Goal: Task Accomplishment & Management: Complete application form

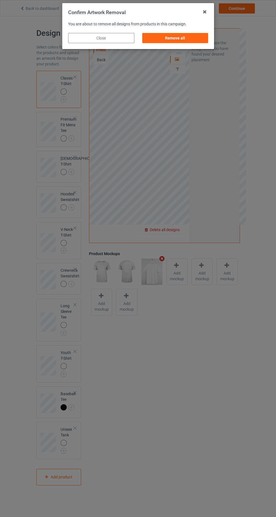
click at [197, 40] on div "Remove all" at bounding box center [175, 38] width 66 height 10
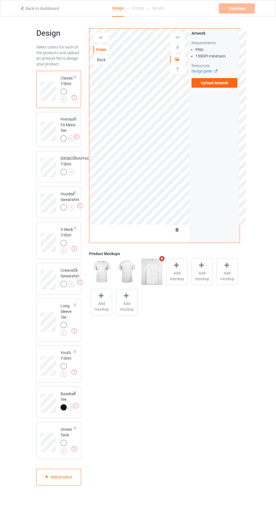
click at [231, 85] on label "Upload Artwork" at bounding box center [215, 83] width 46 height 10
click at [0, 0] on input "Upload Artwork" at bounding box center [0, 0] width 0 height 0
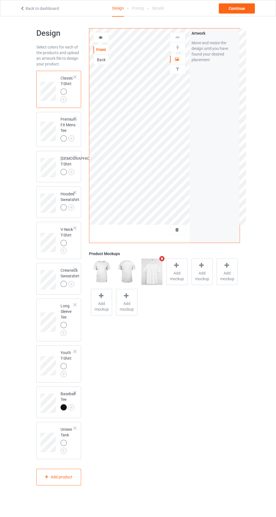
click at [182, 59] on div at bounding box center [177, 59] width 15 height 6
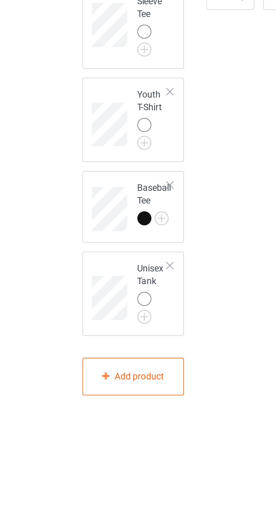
click at [61, 448] on div at bounding box center [65, 444] width 8 height 8
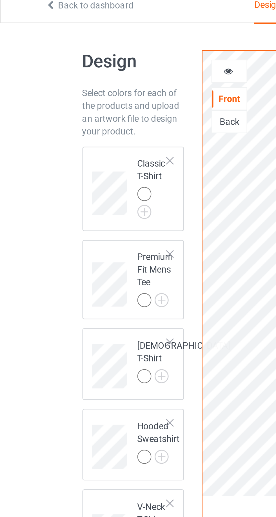
click at [64, 92] on div at bounding box center [64, 92] width 6 height 6
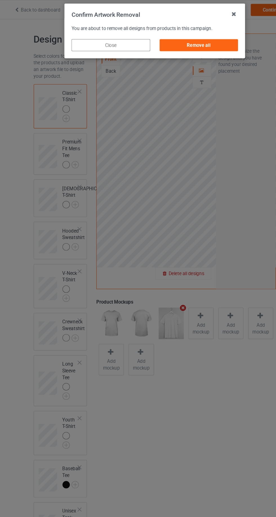
click at [191, 40] on div "Remove all" at bounding box center [175, 38] width 66 height 10
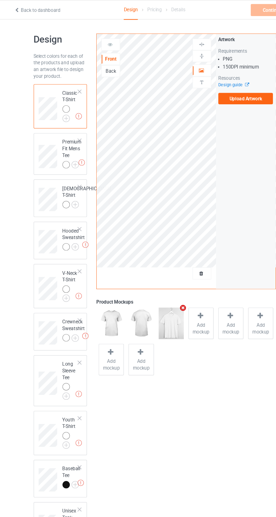
click at [225, 87] on label "Upload Artwork" at bounding box center [215, 83] width 46 height 10
click at [0, 0] on input "Upload Artwork" at bounding box center [0, 0] width 0 height 0
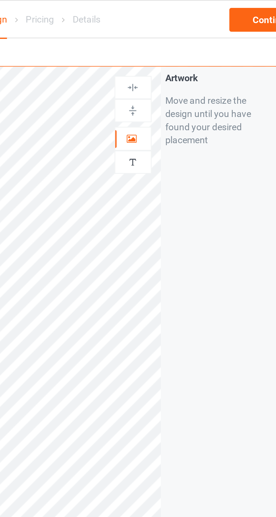
click at [180, 58] on div at bounding box center [177, 59] width 15 height 6
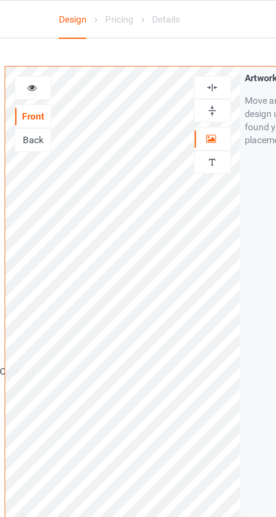
click at [104, 37] on div at bounding box center [101, 38] width 15 height 6
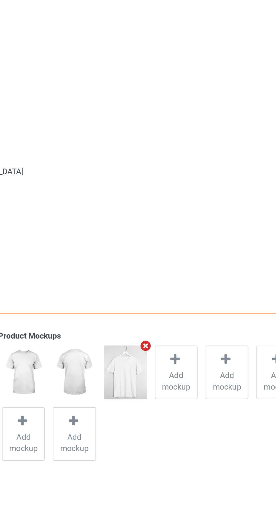
click at [175, 258] on span "Add mockup" at bounding box center [177, 261] width 21 height 11
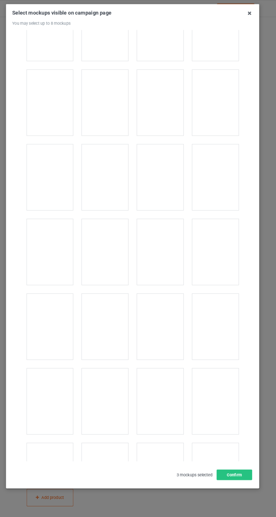
scroll to position [2176, 0]
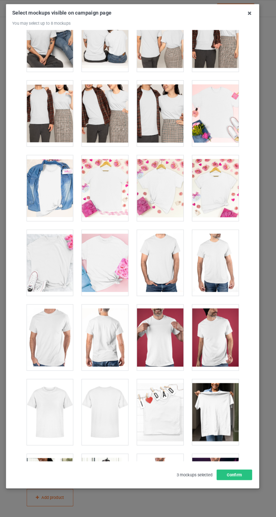
click at [172, 333] on div at bounding box center [164, 323] width 45 height 63
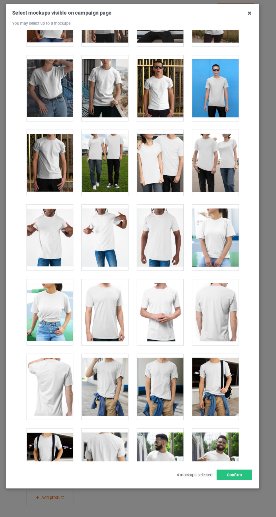
scroll to position [2916, 0]
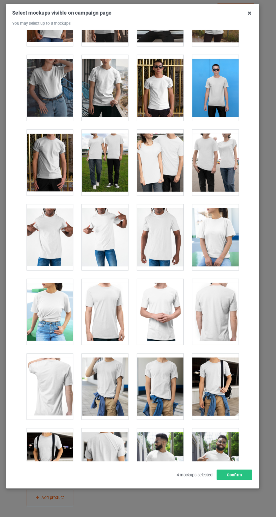
click at [118, 224] on div at bounding box center [111, 227] width 45 height 63
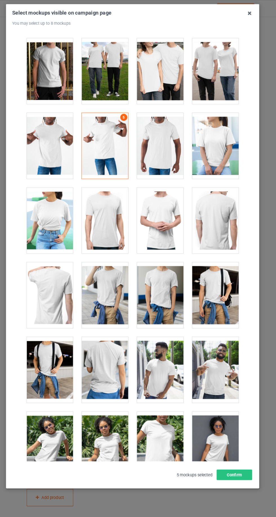
scroll to position [3141, 0]
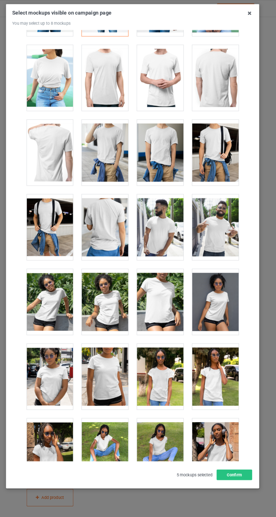
click at [229, 229] on div at bounding box center [217, 217] width 45 height 63
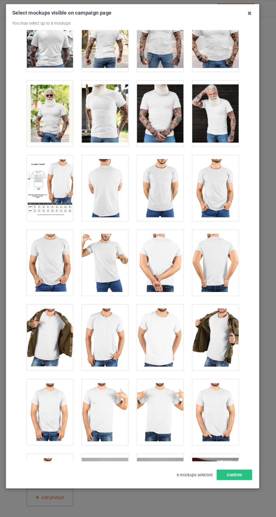
scroll to position [4613, 0]
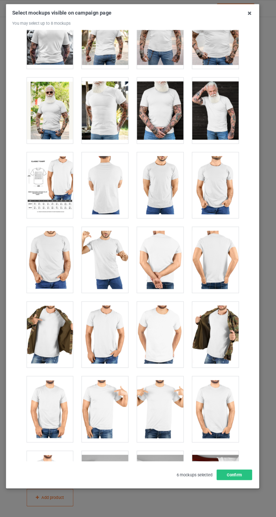
click at [125, 251] on div at bounding box center [111, 249] width 45 height 63
click at [238, 460] on button "Confirm" at bounding box center [236, 455] width 34 height 10
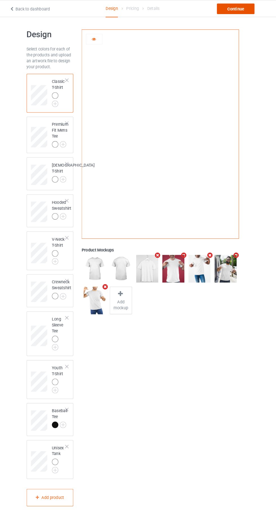
click at [241, 12] on div "Continue" at bounding box center [237, 8] width 36 height 10
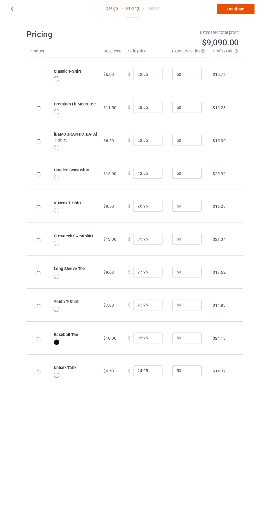
click at [246, 12] on link "Continue" at bounding box center [237, 8] width 36 height 10
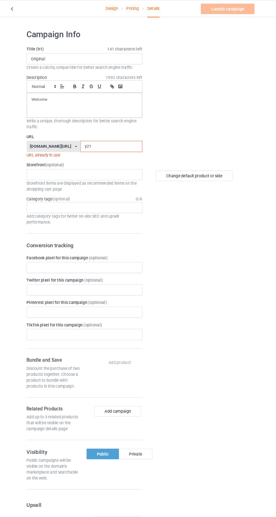
click at [113, 140] on input "y21" at bounding box center [117, 140] width 59 height 11
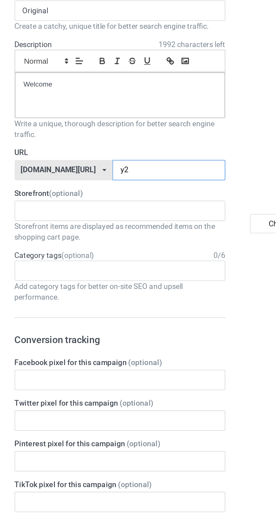
type input "y"
type input "32"
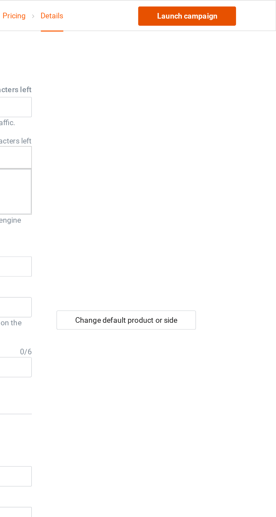
click at [241, 8] on link "Launch campaign" at bounding box center [230, 8] width 52 height 10
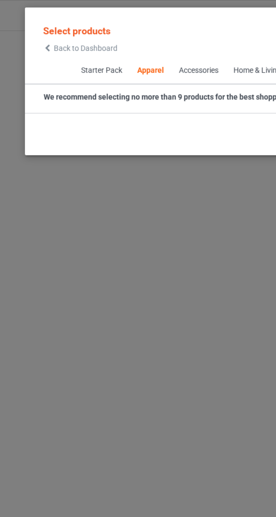
click at [34, 25] on span "Back to Dashboard" at bounding box center [49, 25] width 34 height 5
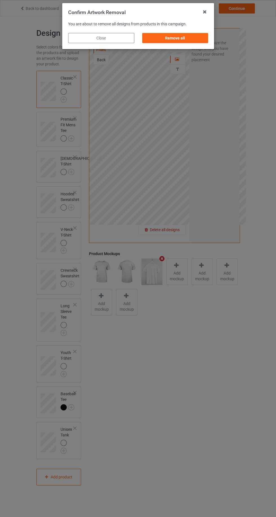
click at [188, 40] on div "Remove all" at bounding box center [175, 38] width 66 height 10
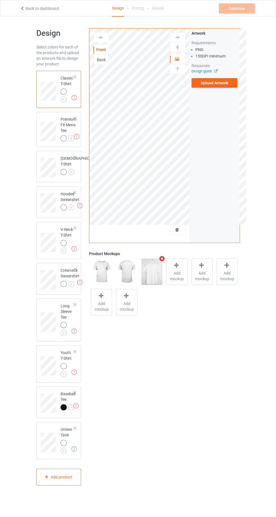
click at [63, 114] on td "Missing artworks Premium Fit Mens Tee" at bounding box center [69, 129] width 22 height 31
click at [0, 0] on img at bounding box center [0, 0] width 0 height 0
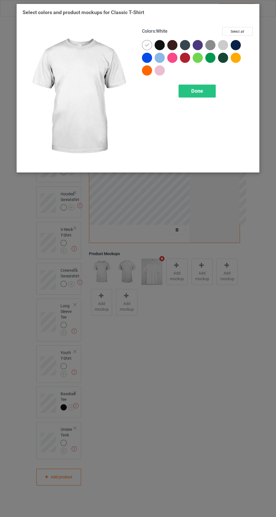
click at [227, 43] on div at bounding box center [223, 45] width 10 height 10
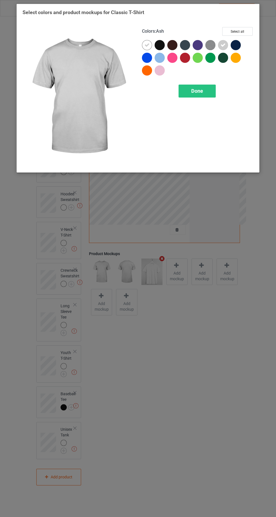
click at [212, 44] on img at bounding box center [211, 45] width 10 height 10
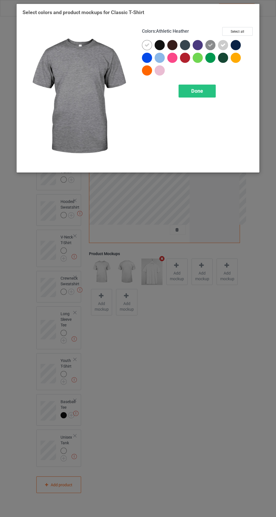
click at [147, 45] on icon at bounding box center [147, 45] width 5 height 5
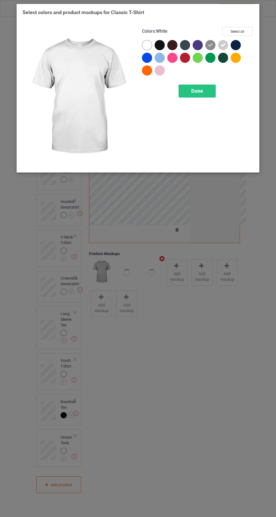
click at [147, 44] on div at bounding box center [147, 45] width 10 height 10
click at [210, 45] on icon at bounding box center [210, 45] width 5 height 5
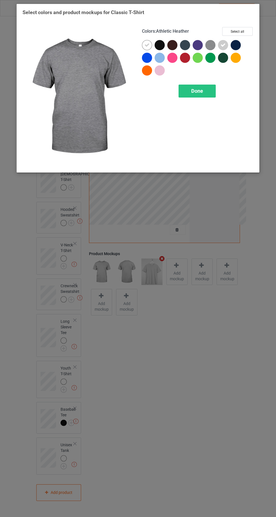
click at [200, 88] on span "Done" at bounding box center [197, 91] width 12 height 6
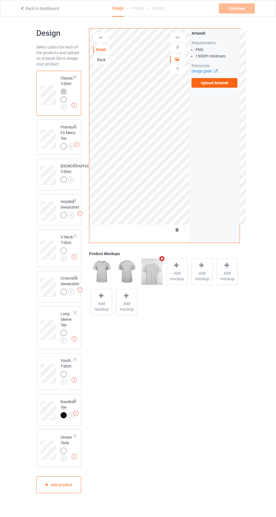
click at [0, 0] on img at bounding box center [0, 0] width 0 height 0
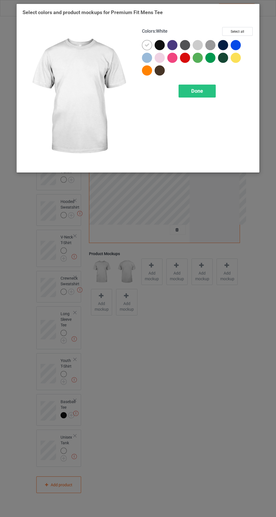
click at [207, 47] on img at bounding box center [211, 45] width 10 height 10
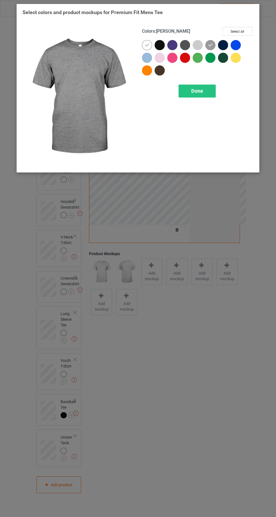
click at [197, 46] on div at bounding box center [198, 45] width 10 height 10
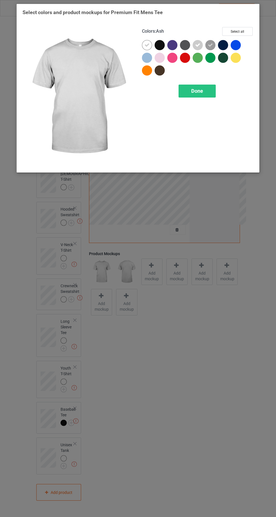
click at [193, 87] on div "Done" at bounding box center [197, 91] width 37 height 13
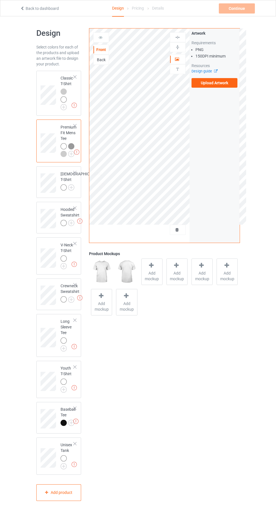
click at [0, 0] on img at bounding box center [0, 0] width 0 height 0
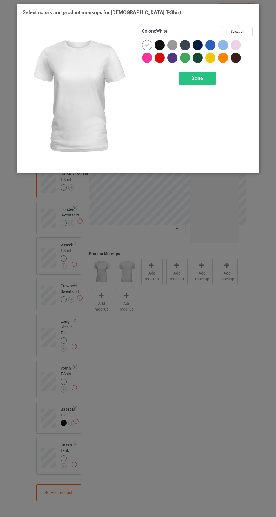
click at [175, 44] on div at bounding box center [172, 45] width 10 height 10
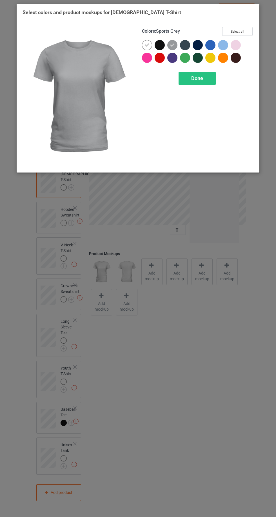
click at [196, 76] on span "Done" at bounding box center [197, 78] width 12 height 6
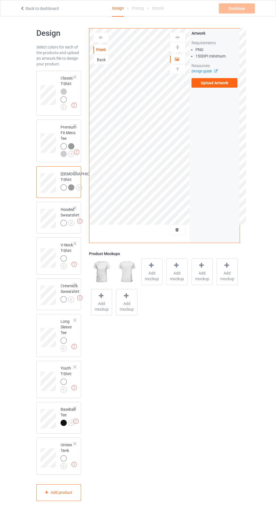
click at [0, 0] on img at bounding box center [0, 0] width 0 height 0
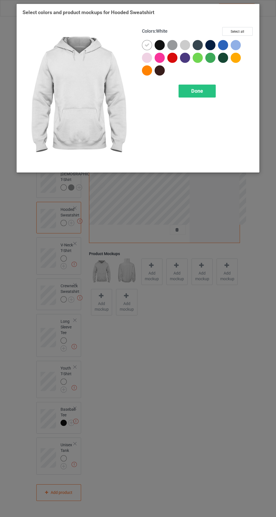
click at [187, 45] on div at bounding box center [185, 45] width 10 height 10
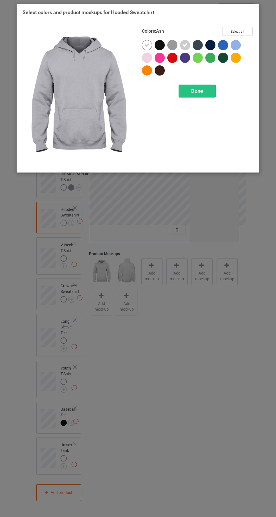
click at [174, 43] on div at bounding box center [172, 45] width 10 height 10
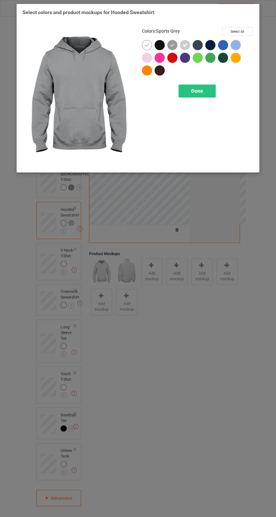
click at [199, 85] on div "Done" at bounding box center [197, 91] width 37 height 13
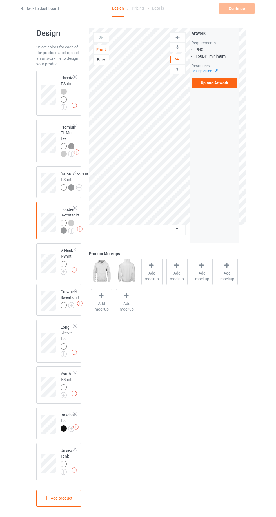
click at [67, 96] on div at bounding box center [65, 100] width 8 height 8
click at [231, 82] on label "Upload Artwork" at bounding box center [215, 83] width 46 height 10
click at [0, 0] on input "Upload Artwork" at bounding box center [0, 0] width 0 height 0
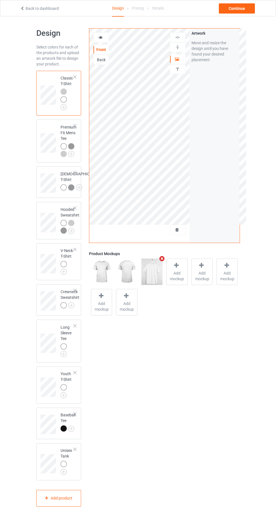
click at [182, 59] on div at bounding box center [177, 59] width 15 height 6
click at [105, 39] on div at bounding box center [101, 38] width 15 height 6
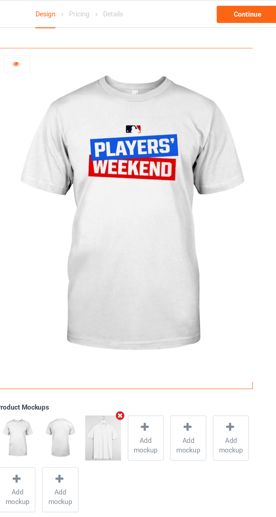
click at [176, 254] on icon at bounding box center [176, 251] width 7 height 6
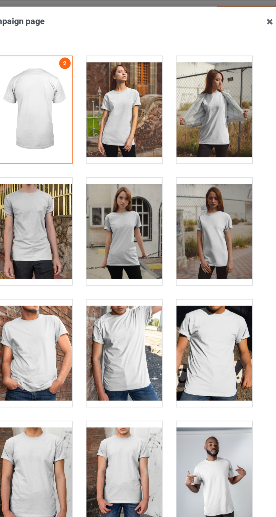
scroll to position [2, 0]
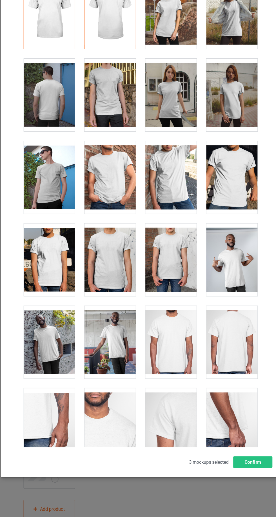
click at [170, 220] on div at bounding box center [164, 207] width 45 height 63
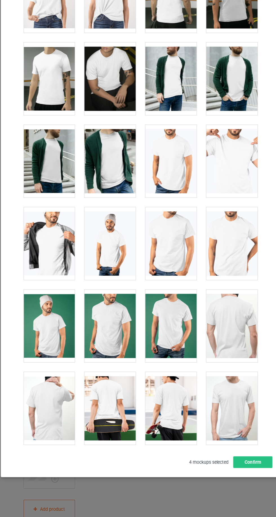
scroll to position [948, 0]
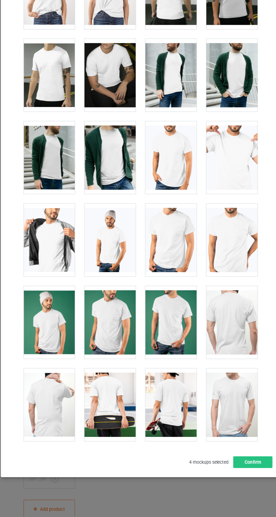
click at [228, 200] on div at bounding box center [217, 190] width 45 height 63
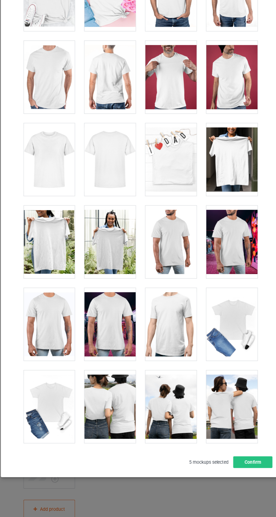
scroll to position [2379, 0]
click at [224, 276] on div at bounding box center [217, 263] width 45 height 63
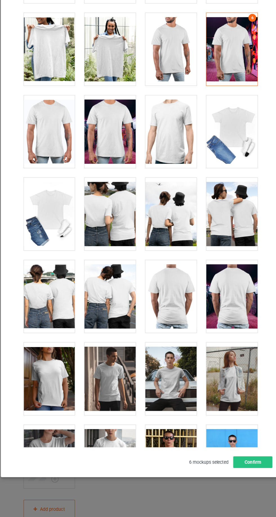
click at [225, 181] on div at bounding box center [217, 167] width 45 height 63
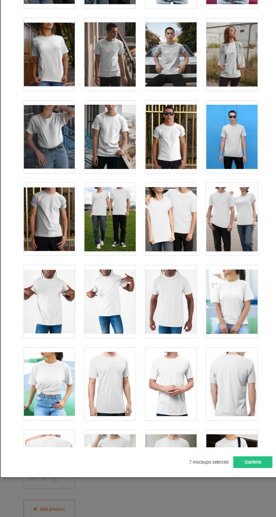
scroll to position [2832, 0]
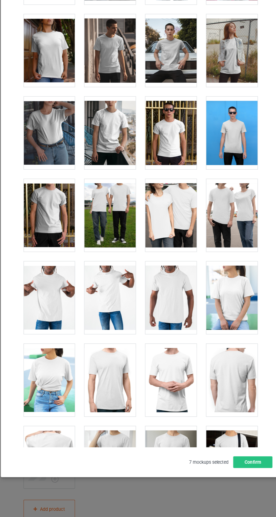
click at [54, 158] on div at bounding box center [58, 169] width 45 height 63
click at [237, 460] on button "Confirm" at bounding box center [236, 455] width 34 height 10
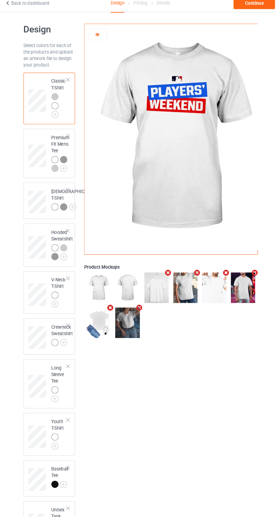
scroll to position [0, 0]
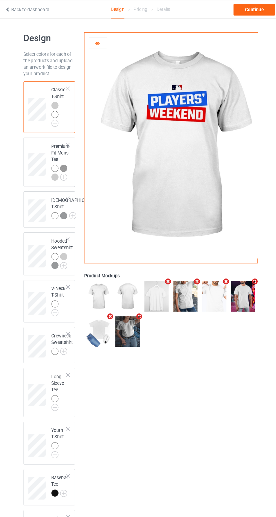
click at [101, 37] on icon at bounding box center [100, 37] width 5 height 4
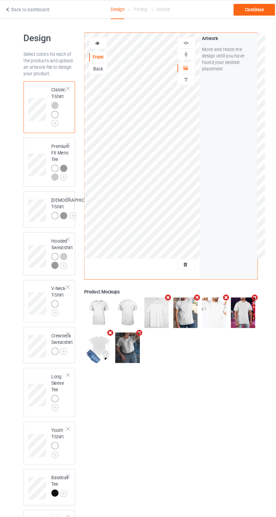
click at [101, 37] on icon at bounding box center [100, 37] width 5 height 4
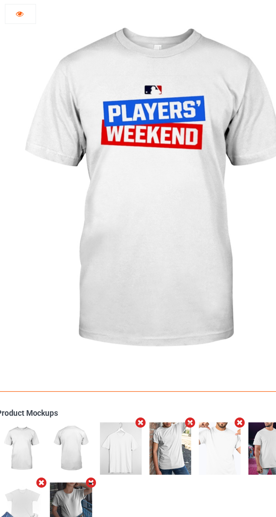
click at [103, 40] on div at bounding box center [101, 38] width 15 height 6
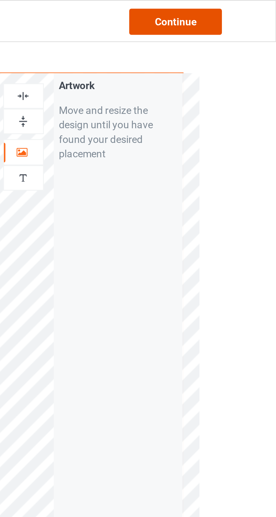
click at [241, 9] on div "Continue" at bounding box center [237, 8] width 36 height 10
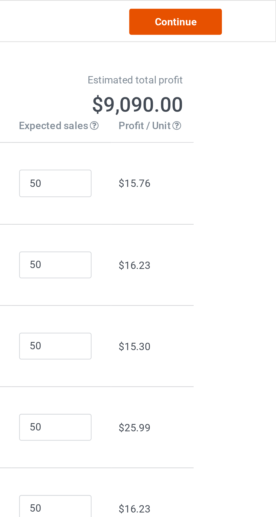
click at [244, 12] on link "Continue" at bounding box center [237, 8] width 36 height 10
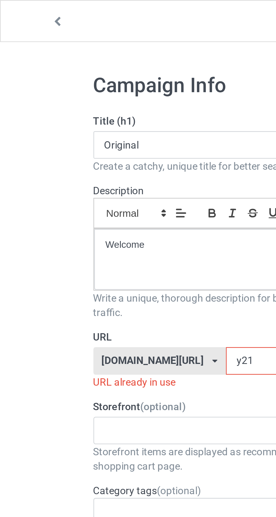
click at [88, 141] on input "y21" at bounding box center [117, 140] width 59 height 11
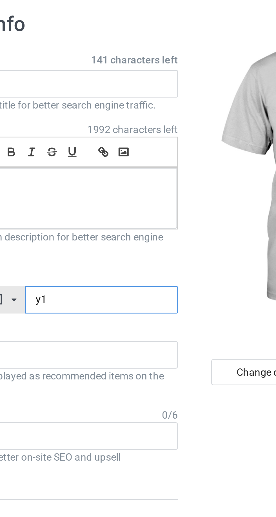
type input "y91"
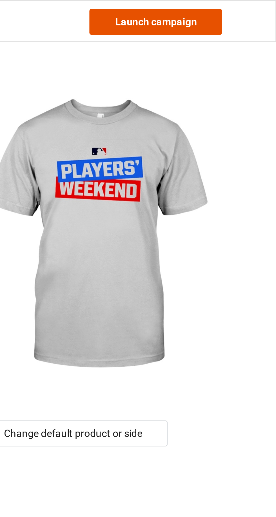
click at [215, 13] on link "Launch campaign" at bounding box center [230, 8] width 52 height 10
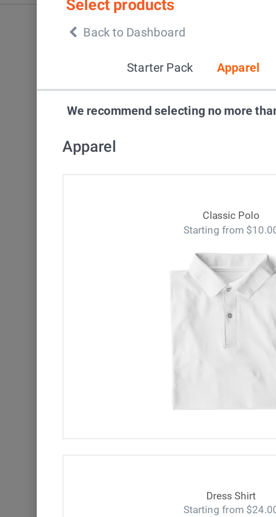
scroll to position [301, 0]
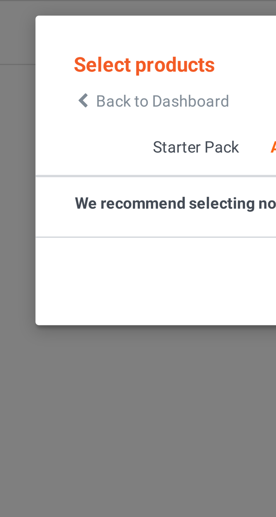
click at [28, 27] on icon at bounding box center [28, 25] width 5 height 4
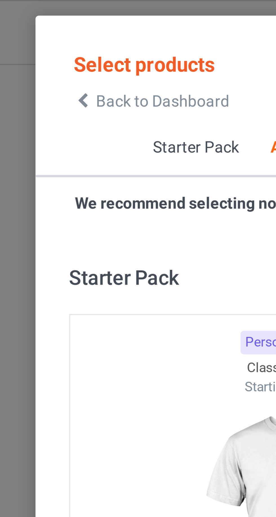
scroll to position [302, 0]
